Goal: Information Seeking & Learning: Learn about a topic

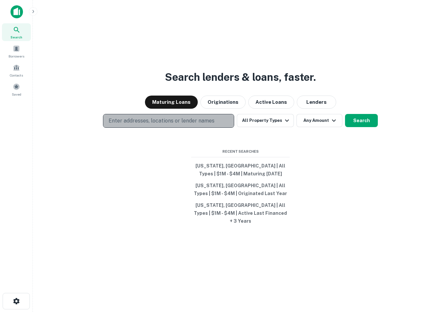
click at [187, 125] on p "Enter addresses, locations or lender names" at bounding box center [162, 121] width 106 height 8
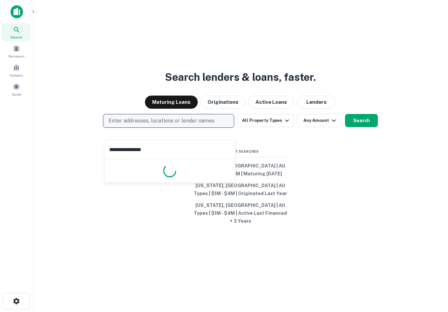
type input "**********"
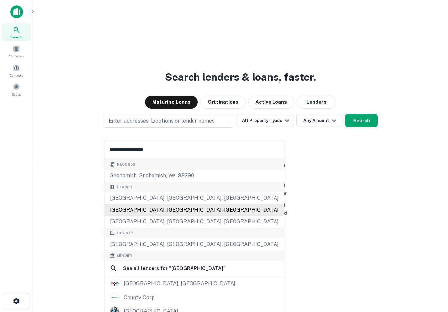
click at [161, 208] on div "Places Lynnwood, WA, USA Snohomish County, WA, USA Alderwood Manor, WA, USA" at bounding box center [194, 204] width 179 height 46
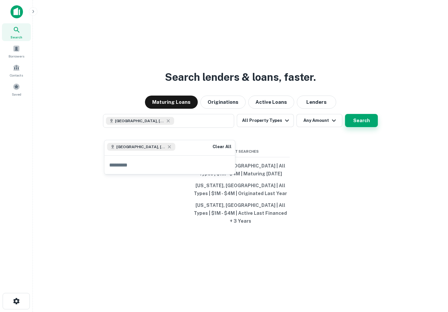
click at [360, 127] on button "Search" at bounding box center [361, 120] width 33 height 13
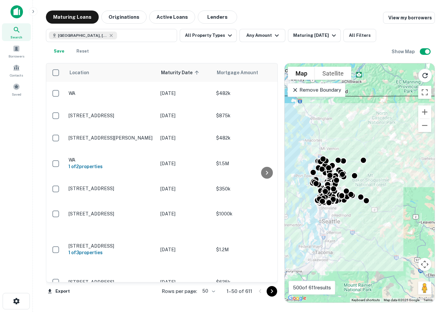
click at [351, 189] on div "To activate drag with keyboard, press Alt + Enter. Once in keyboard drag state,…" at bounding box center [360, 182] width 150 height 239
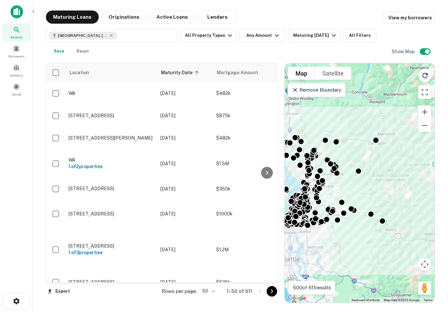
click at [330, 183] on div "To activate drag with keyboard, press Alt + Enter. Once in keyboard drag state,…" at bounding box center [360, 182] width 150 height 239
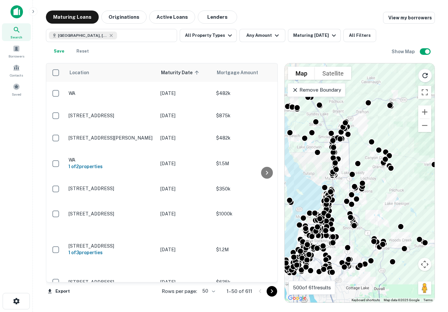
drag, startPoint x: 354, startPoint y: 133, endPoint x: 402, endPoint y: 130, distance: 48.3
click at [402, 130] on div "To activate drag with keyboard, press Alt + Enter. Once in keyboard drag state,…" at bounding box center [360, 182] width 150 height 239
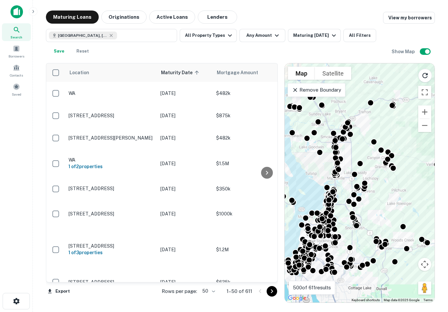
click at [365, 219] on div "To activate drag with keyboard, press Alt + Enter. Once in keyboard drag state,…" at bounding box center [360, 182] width 150 height 239
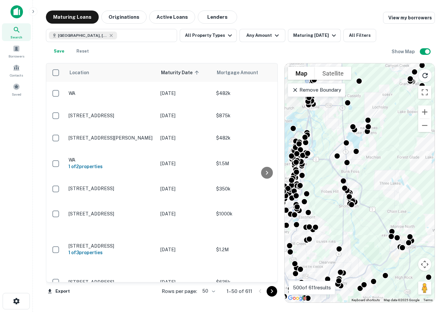
drag, startPoint x: 365, startPoint y: 208, endPoint x: 369, endPoint y: 157, distance: 51.0
click at [369, 157] on div "To activate drag with keyboard, press Alt + Enter. Once in keyboard drag state,…" at bounding box center [360, 182] width 150 height 239
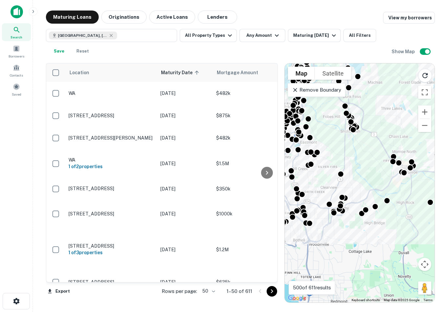
drag, startPoint x: 360, startPoint y: 215, endPoint x: 362, endPoint y: 165, distance: 50.2
click at [362, 165] on div "To activate drag with keyboard, press Alt + Enter. Once in keyboard drag state,…" at bounding box center [360, 182] width 150 height 239
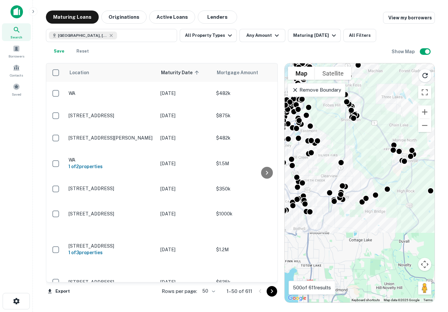
drag, startPoint x: 352, startPoint y: 193, endPoint x: 353, endPoint y: 179, distance: 13.8
click at [353, 179] on div "To activate drag with keyboard, press Alt + Enter. Once in keyboard drag state,…" at bounding box center [360, 182] width 150 height 239
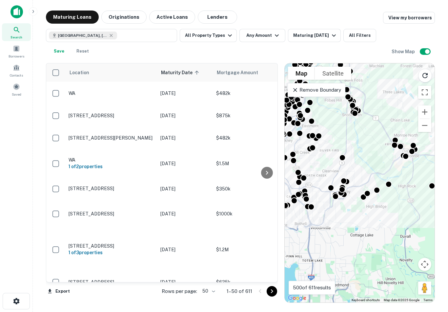
click at [338, 213] on div "To activate drag with keyboard, press Alt + Enter. Once in keyboard drag state,…" at bounding box center [360, 182] width 150 height 239
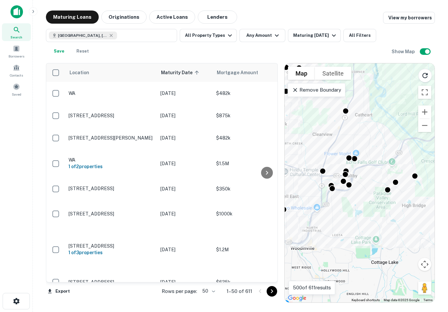
click at [339, 196] on div "To activate drag with keyboard, press Alt + Enter. Once in keyboard drag state,…" at bounding box center [360, 182] width 150 height 239
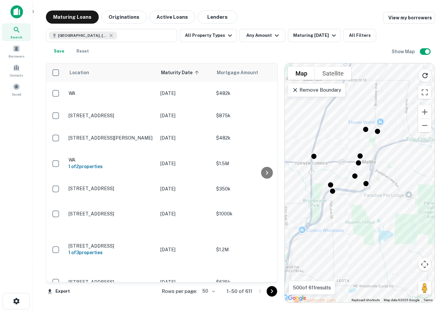
drag, startPoint x: 364, startPoint y: 207, endPoint x: 373, endPoint y: 209, distance: 9.4
click at [373, 209] on div "To activate drag with keyboard, press Alt + Enter. Once in keyboard drag state,…" at bounding box center [360, 182] width 150 height 239
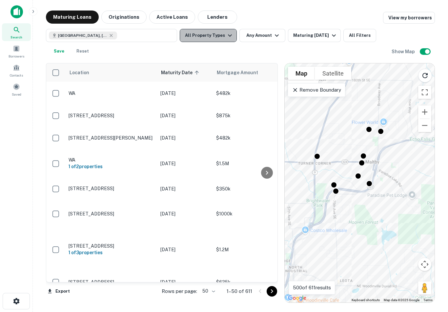
click at [217, 36] on button "All Property Types" at bounding box center [208, 35] width 57 height 13
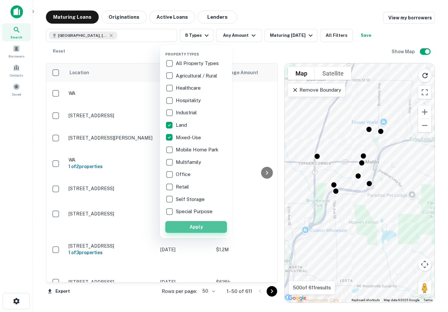
click at [195, 227] on button "Apply" at bounding box center [196, 227] width 62 height 12
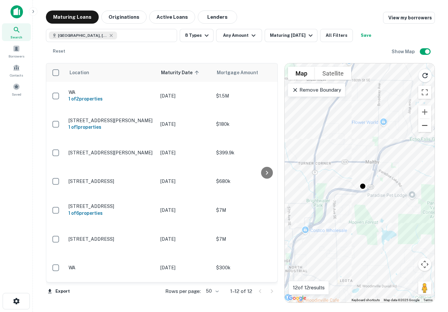
click at [423, 125] on button "Zoom out" at bounding box center [424, 125] width 13 height 13
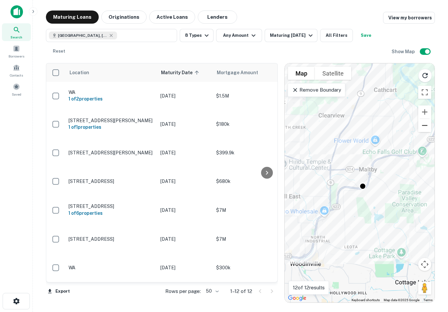
click at [423, 125] on button "Zoom out" at bounding box center [424, 125] width 13 height 13
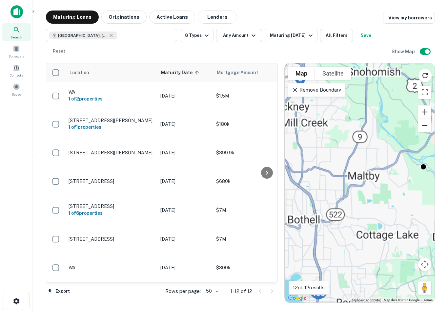
click at [423, 125] on button "Zoom out" at bounding box center [424, 125] width 13 height 13
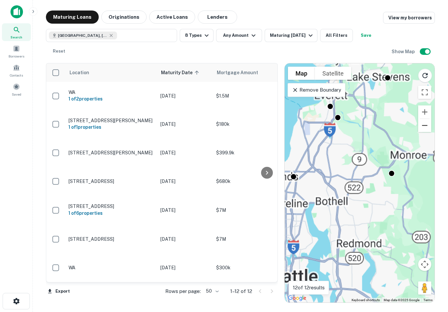
click at [423, 125] on button "Zoom out" at bounding box center [424, 125] width 13 height 13
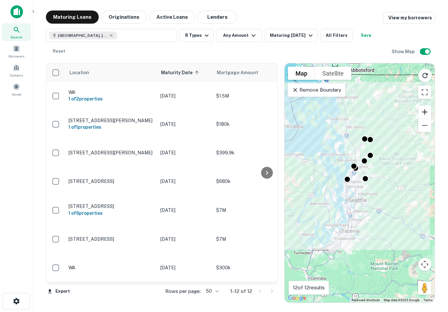
click at [423, 113] on button "Zoom in" at bounding box center [424, 111] width 13 height 13
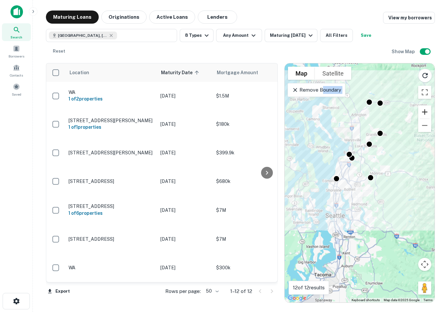
click at [423, 113] on button "Zoom in" at bounding box center [424, 111] width 13 height 13
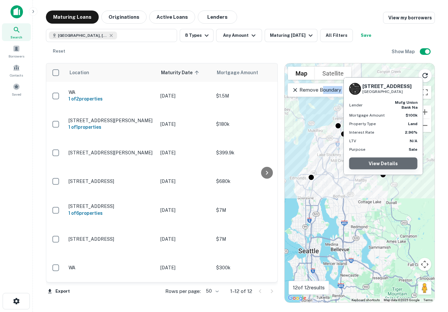
click at [384, 160] on link "View Details" at bounding box center [383, 163] width 68 height 12
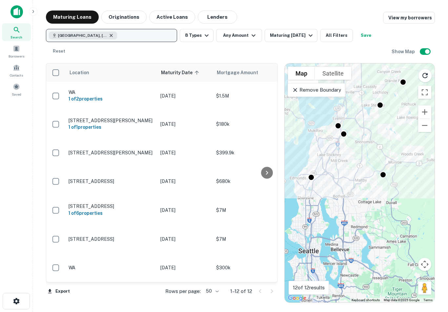
click at [111, 34] on icon "button" at bounding box center [111, 35] width 5 height 5
type input "**********"
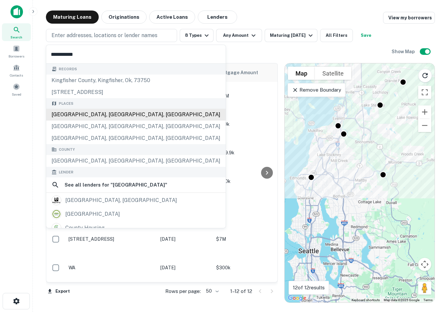
click at [101, 117] on div "Places King County, WA, USA Lake Forest Park, WA, USA Kenmore, WA, USA" at bounding box center [135, 121] width 179 height 46
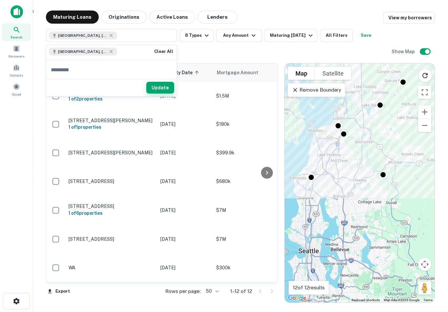
click at [168, 90] on button "Update" at bounding box center [160, 88] width 28 height 12
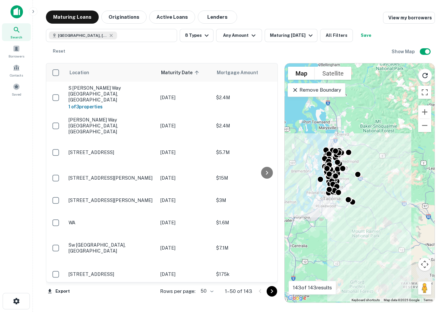
click at [357, 184] on div "To activate drag with keyboard, press Alt + Enter. Once in keyboard drag state,…" at bounding box center [360, 182] width 150 height 239
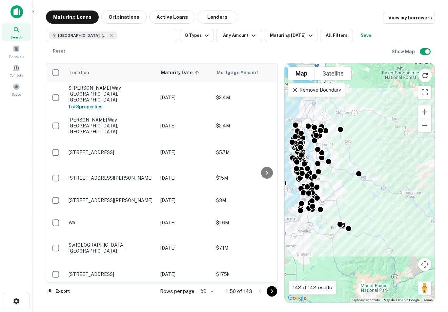
click at [348, 179] on div "To activate drag with keyboard, press Alt + Enter. Once in keyboard drag state,…" at bounding box center [360, 182] width 150 height 239
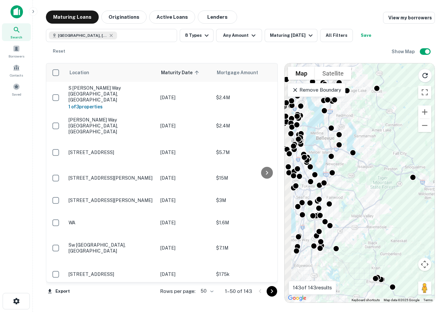
drag, startPoint x: 343, startPoint y: 147, endPoint x: 396, endPoint y: 149, distance: 53.2
click at [396, 149] on div "To activate drag with keyboard, press Alt + Enter. Once in keyboard drag state,…" at bounding box center [360, 182] width 150 height 239
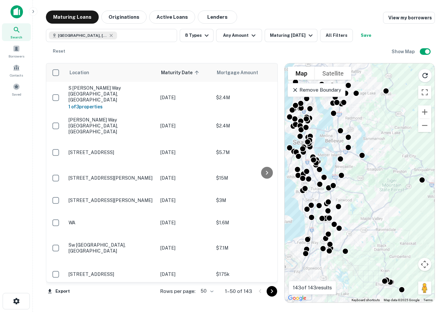
click at [356, 108] on div "To activate drag with keyboard, press Alt + Enter. Once in keyboard drag state,…" at bounding box center [360, 182] width 150 height 239
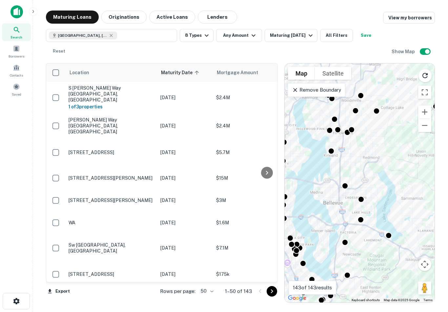
drag, startPoint x: 346, startPoint y: 109, endPoint x: 366, endPoint y: 133, distance: 32.1
click at [366, 133] on div "To activate drag with keyboard, press Alt + Enter. Once in keyboard drag state,…" at bounding box center [360, 182] width 150 height 239
click at [204, 32] on icon "button" at bounding box center [207, 35] width 8 height 8
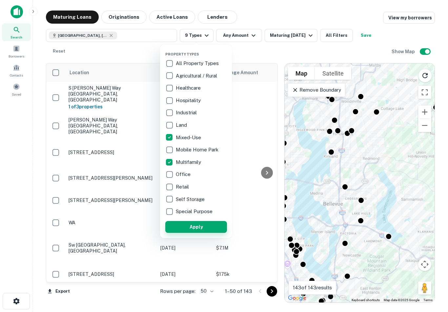
click at [208, 227] on button "Apply" at bounding box center [196, 227] width 62 height 12
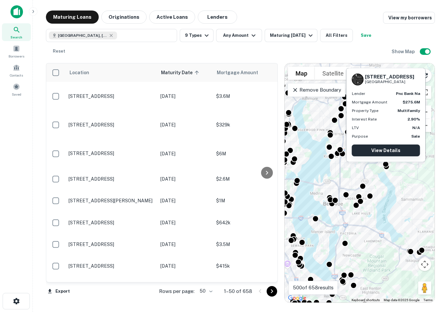
click at [390, 150] on link "View Details" at bounding box center [386, 150] width 68 height 12
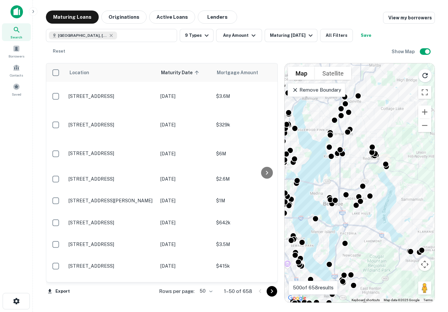
click at [416, 238] on div "To activate drag with keyboard, press Alt + Enter. Once in keyboard drag state,…" at bounding box center [360, 182] width 150 height 239
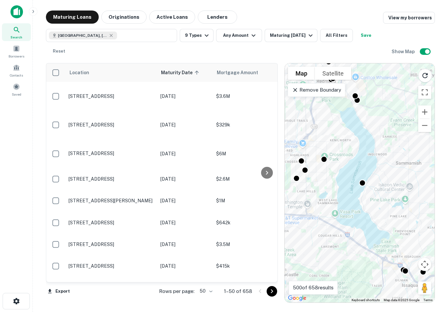
drag, startPoint x: 415, startPoint y: 237, endPoint x: 398, endPoint y: 202, distance: 39.0
click at [398, 202] on div "To activate drag with keyboard, press Alt + Enter. Once in keyboard drag state,…" at bounding box center [360, 182] width 150 height 239
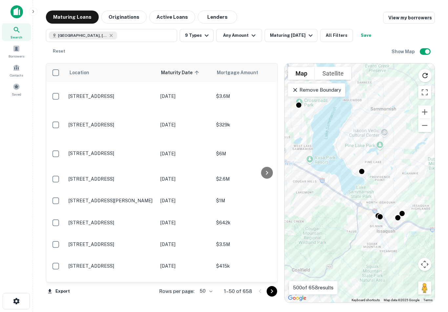
drag, startPoint x: 398, startPoint y: 202, endPoint x: 386, endPoint y: 153, distance: 50.7
click at [386, 153] on div "To activate drag with keyboard, press Alt + Enter. Once in keyboard drag state,…" at bounding box center [360, 182] width 150 height 239
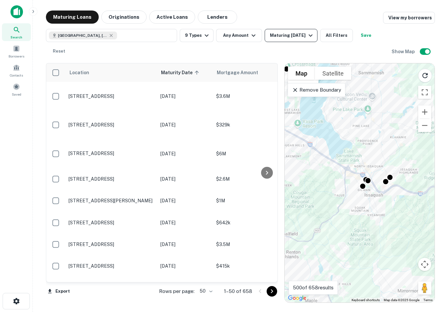
click at [302, 40] on button "Maturing In 1 Year" at bounding box center [291, 35] width 53 height 13
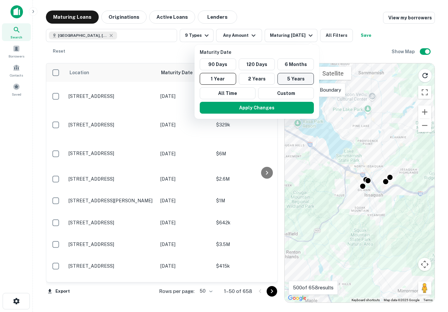
click at [287, 79] on button "5 Years" at bounding box center [295, 79] width 36 height 12
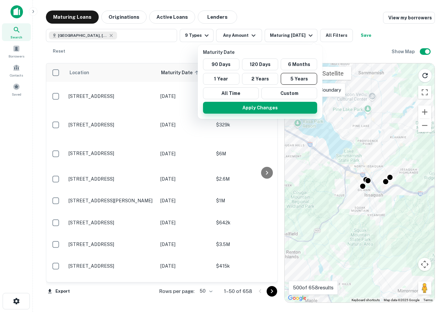
click at [272, 109] on button "Apply Changes" at bounding box center [260, 108] width 114 height 12
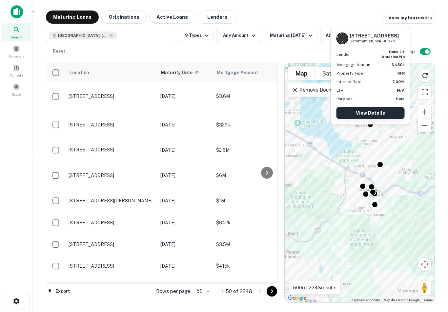
click at [371, 114] on link "View Details" at bounding box center [370, 113] width 68 height 12
click at [299, 137] on div "To activate drag with keyboard, press Alt + Enter. Once in keyboard drag state,…" at bounding box center [360, 182] width 150 height 239
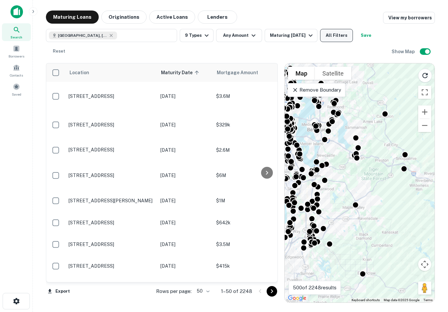
click at [339, 37] on button "All Filters" at bounding box center [336, 35] width 33 height 13
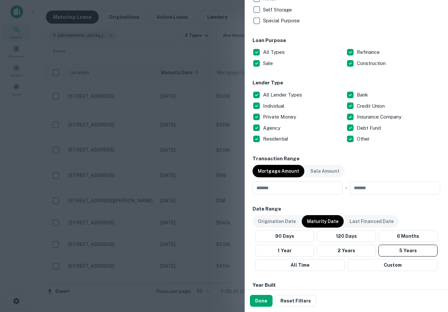
scroll to position [260, 0]
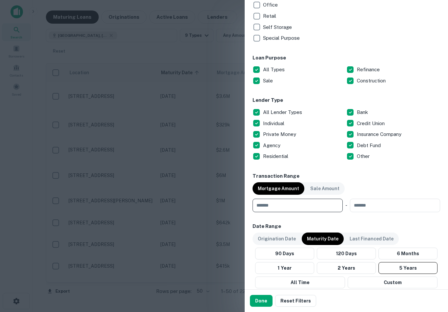
click at [313, 205] on input "number" at bounding box center [296, 204] width 86 height 13
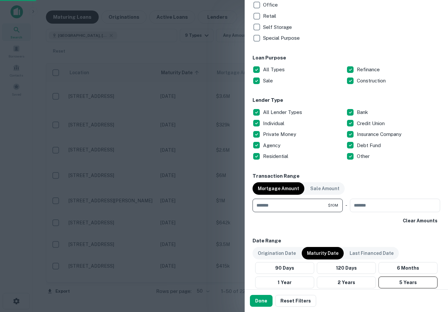
type input "********"
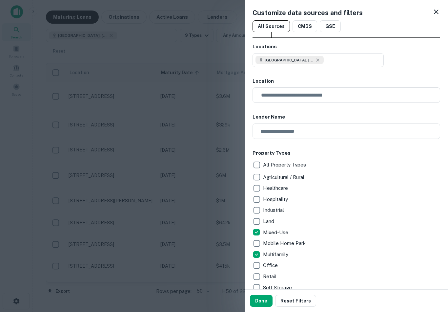
scroll to position [0, 0]
click at [315, 277] on div "Retail" at bounding box center [347, 276] width 188 height 11
click at [264, 299] on button "Done" at bounding box center [261, 301] width 23 height 12
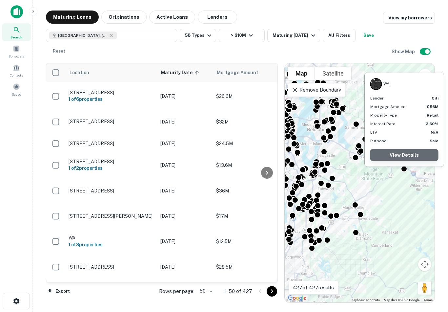
click at [406, 156] on link "View Details" at bounding box center [404, 155] width 68 height 12
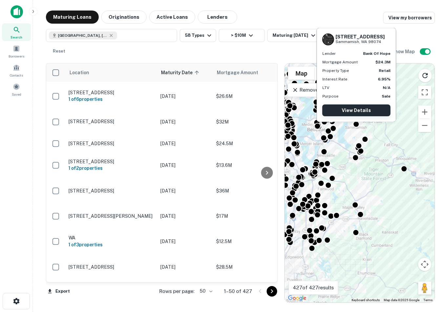
click at [362, 112] on link "View Details" at bounding box center [356, 110] width 68 height 12
click at [358, 181] on div "To activate drag with keyboard, press Alt + Enter. Once in keyboard drag state,…" at bounding box center [360, 182] width 150 height 239
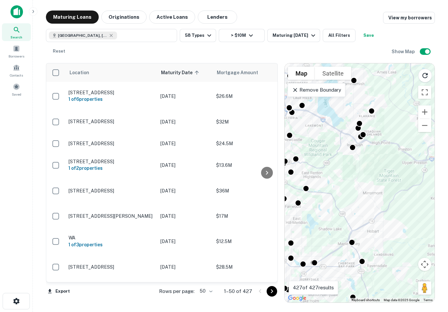
drag, startPoint x: 350, startPoint y: 165, endPoint x: 350, endPoint y: 171, distance: 5.9
click at [350, 171] on div "To activate drag with keyboard, press Alt + Enter. Once in keyboard drag state,…" at bounding box center [360, 182] width 150 height 239
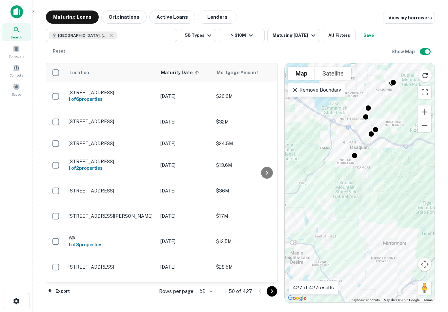
drag, startPoint x: 357, startPoint y: 152, endPoint x: 357, endPoint y: 188, distance: 36.1
click at [357, 188] on div "To activate drag with keyboard, press Alt + Enter. Once in keyboard drag state,…" at bounding box center [360, 182] width 150 height 239
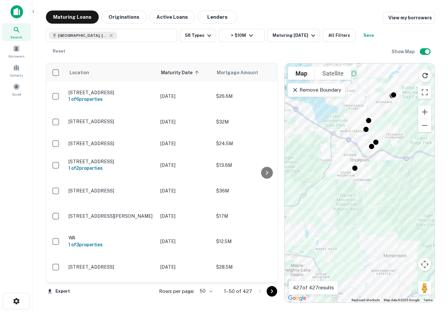
click at [355, 151] on div "To activate drag with keyboard, press Alt + Enter. Once in keyboard drag state,…" at bounding box center [360, 182] width 150 height 239
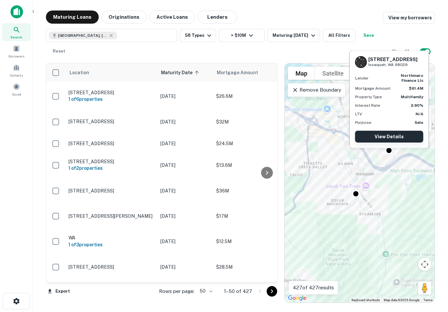
click at [396, 137] on link "View Details" at bounding box center [389, 137] width 68 height 12
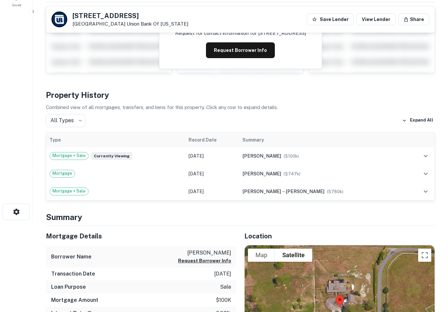
scroll to position [88, 0]
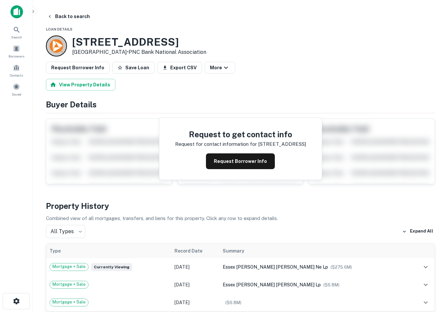
click at [229, 161] on button "Request Borrower Info" at bounding box center [240, 161] width 69 height 16
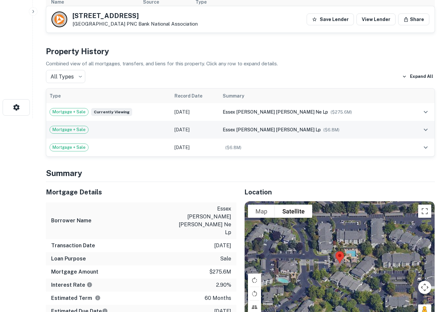
scroll to position [203, 0]
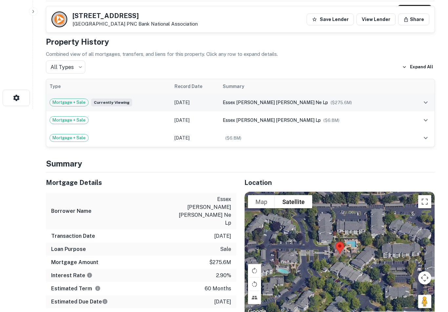
click at [424, 102] on icon "expand row" at bounding box center [426, 102] width 8 height 8
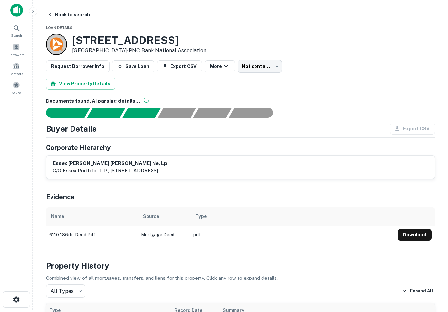
scroll to position [0, 0]
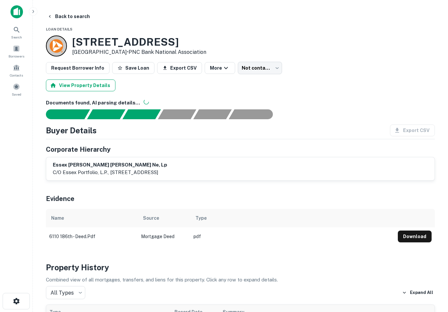
click at [80, 83] on button "View Property Details" at bounding box center [81, 85] width 70 height 12
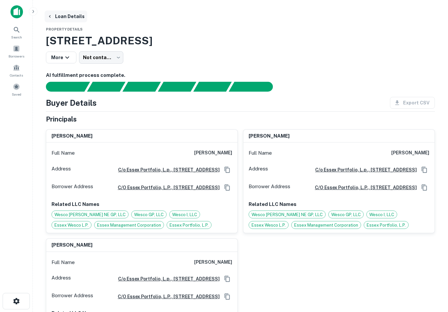
click at [52, 14] on icon "button" at bounding box center [49, 16] width 5 height 5
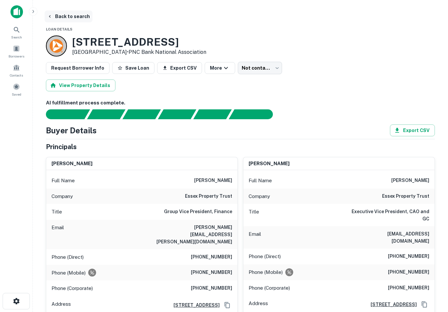
click at [66, 16] on button "Back to search" at bounding box center [69, 16] width 48 height 12
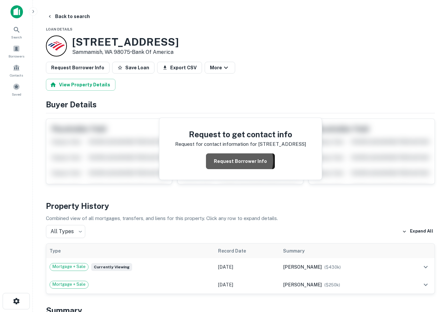
click at [240, 160] on button "Request Borrower Info" at bounding box center [240, 161] width 69 height 16
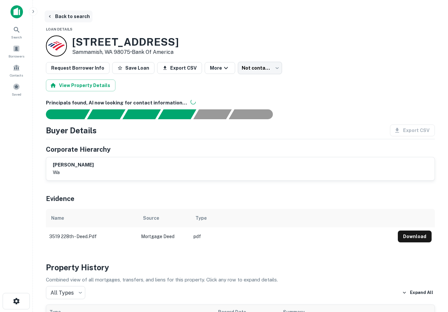
click at [59, 17] on button "Back to search" at bounding box center [69, 16] width 48 height 12
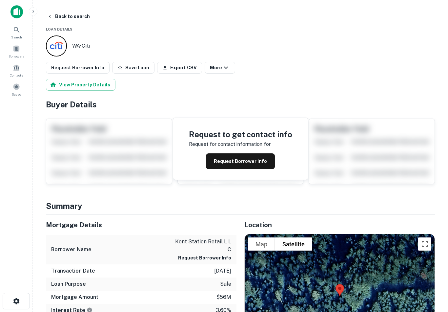
click at [239, 162] on button "Request Borrower Info" at bounding box center [240, 161] width 69 height 16
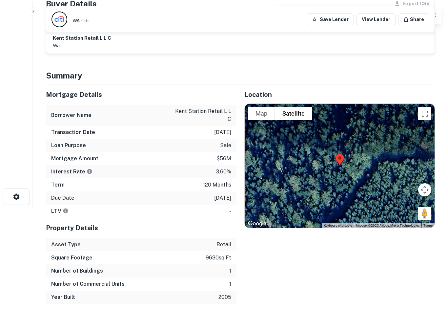
scroll to position [105, 0]
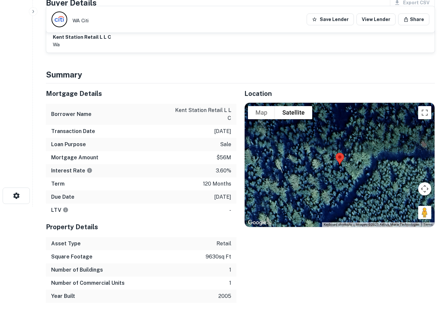
click at [293, 169] on div at bounding box center [340, 165] width 190 height 124
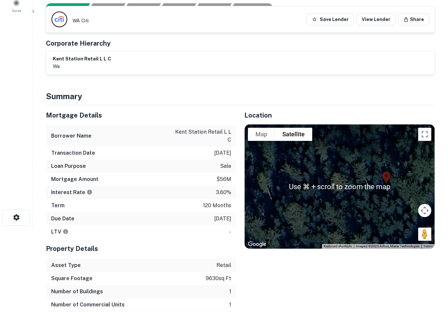
scroll to position [89, 0]
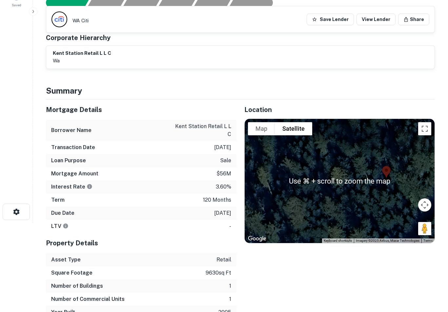
click at [319, 183] on div at bounding box center [340, 181] width 190 height 124
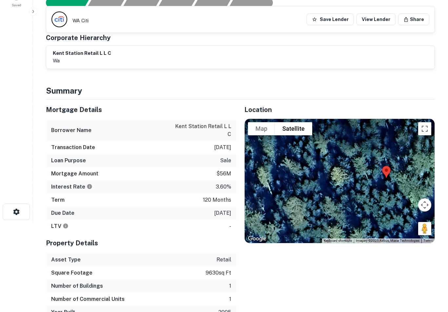
click at [345, 204] on div at bounding box center [340, 181] width 190 height 124
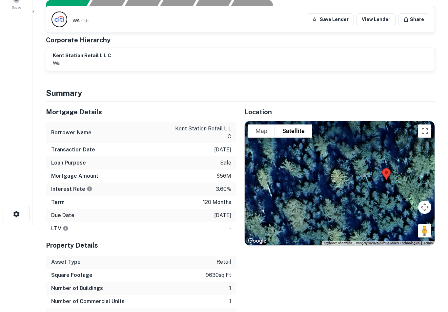
scroll to position [0, 0]
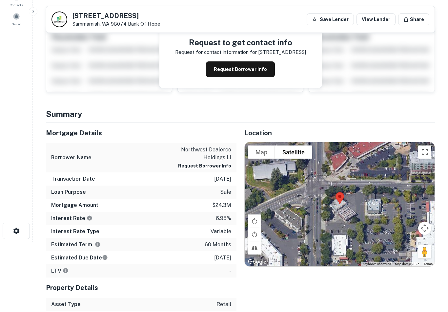
scroll to position [81, 0]
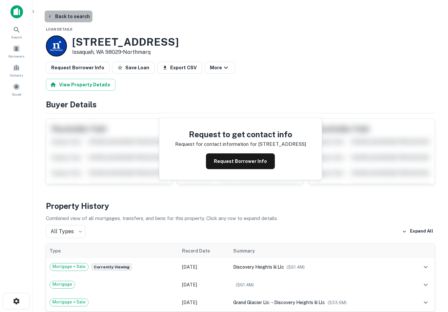
click at [69, 17] on button "Back to search" at bounding box center [69, 16] width 48 height 12
